Goal: Transaction & Acquisition: Purchase product/service

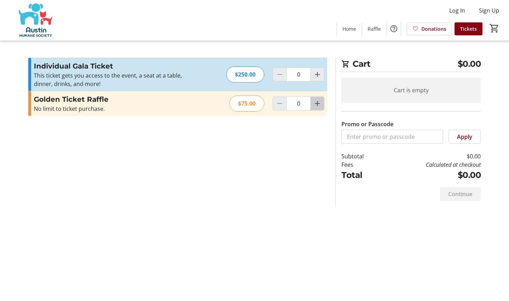
click at [318, 103] on mat-icon "Increment by one" at bounding box center [317, 103] width 8 height 8
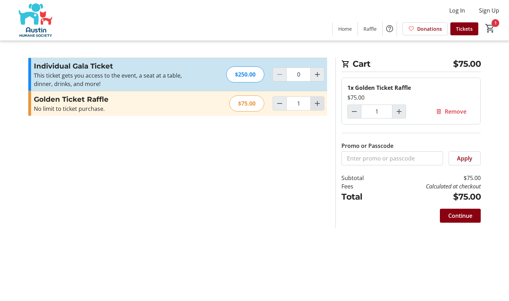
click at [318, 103] on mat-icon "Increment by one" at bounding box center [317, 103] width 8 height 8
type input "2"
click at [465, 215] on span "Continue" at bounding box center [460, 215] width 24 height 8
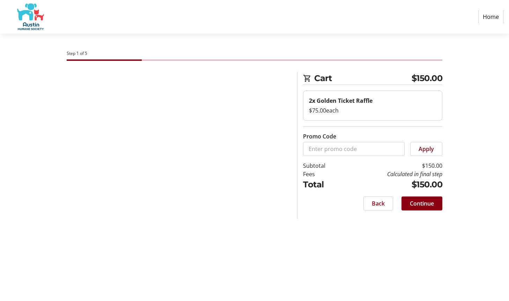
select select "US"
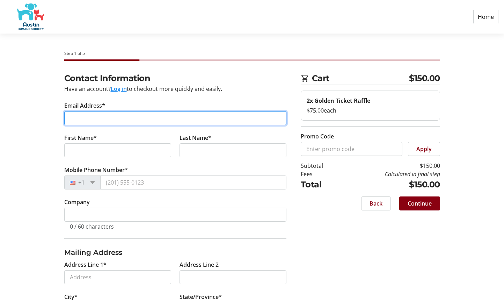
type input "[EMAIL_ADDRESS][DOMAIN_NAME]"
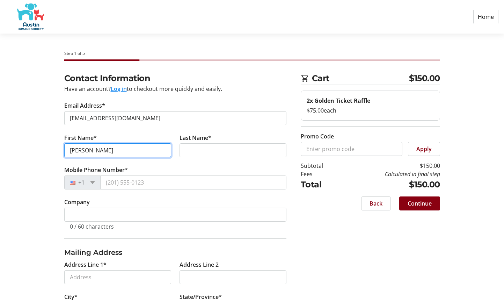
type input "[PERSON_NAME]"
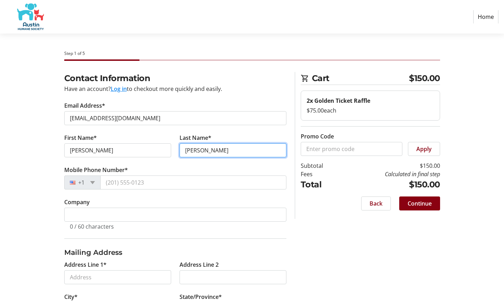
type input "[PERSON_NAME]"
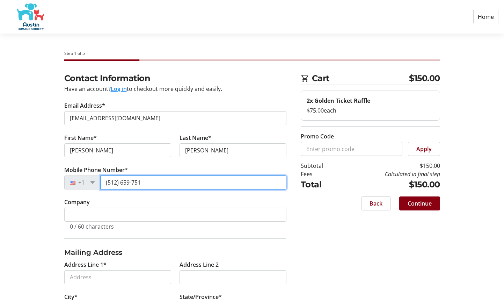
type input "[PHONE_NUMBER]"
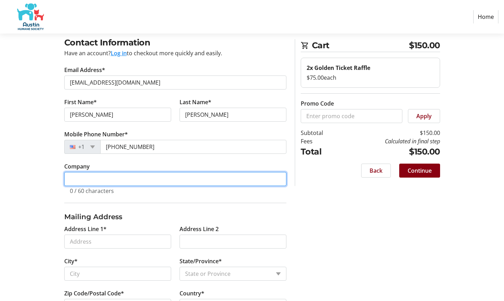
scroll to position [64, 0]
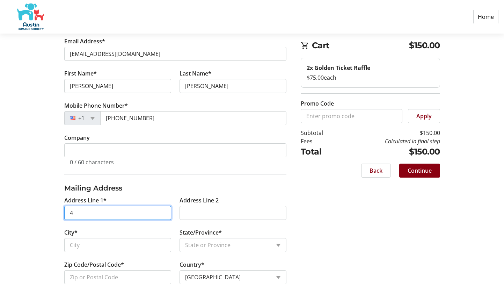
type input "46"
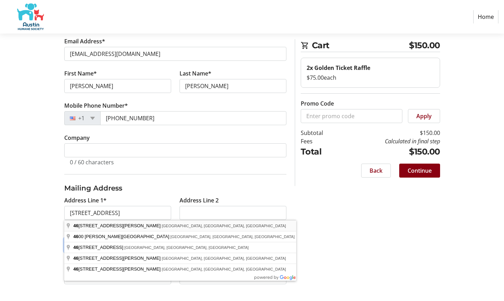
type input "[STREET_ADDRESS]"
type input "Austin"
select select "[GEOGRAPHIC_DATA]"
type input "78731-5212"
type input "[STREET_ADDRESS][PERSON_NAME]"
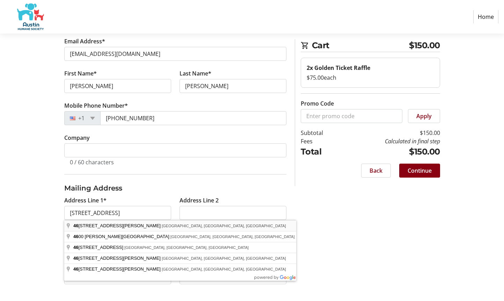
type input "78731-5212"
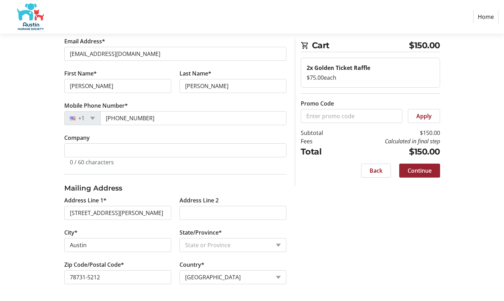
click at [429, 172] on span "Continue" at bounding box center [419, 170] width 24 height 8
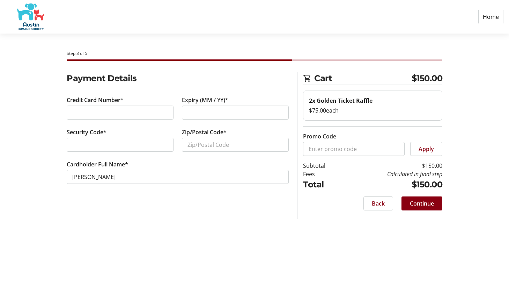
click at [84, 106] on div at bounding box center [120, 112] width 107 height 14
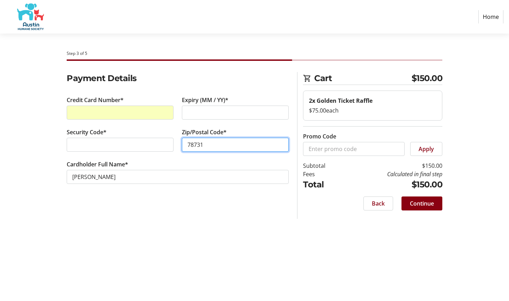
type input "78731"
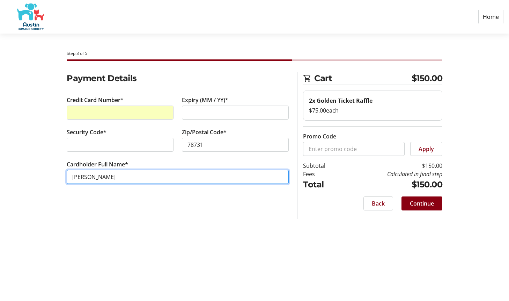
click at [135, 176] on input "[PERSON_NAME]" at bounding box center [178, 177] width 222 height 14
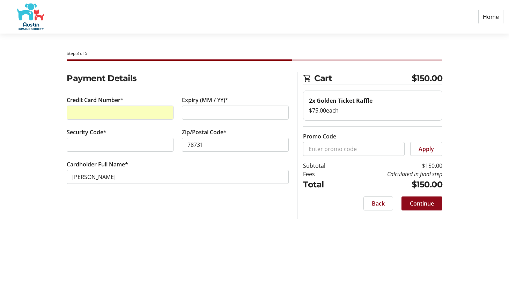
click at [414, 202] on span "Continue" at bounding box center [422, 203] width 24 height 8
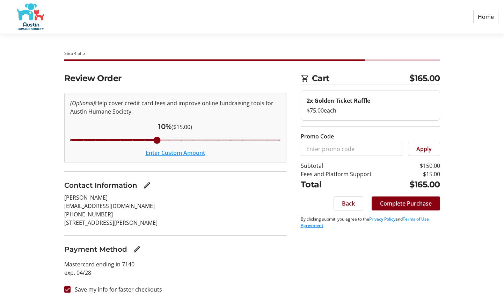
scroll to position [1, 0]
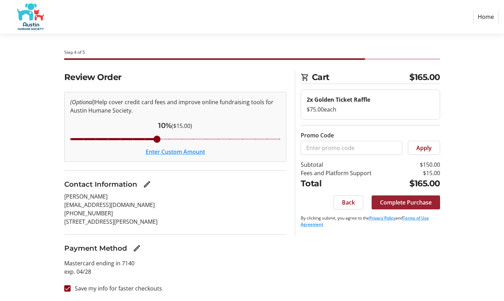
click at [408, 201] on span "Complete Purchase" at bounding box center [406, 202] width 52 height 8
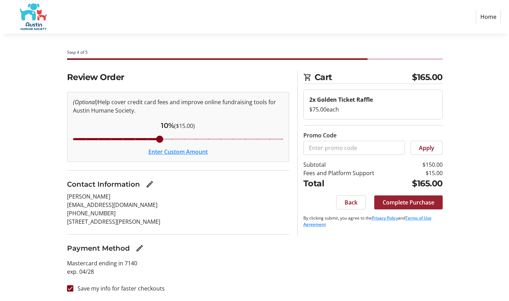
scroll to position [0, 0]
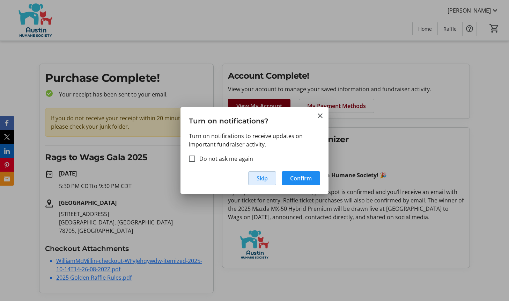
click at [259, 179] on span "Skip" at bounding box center [262, 178] width 11 height 8
